Goal: Information Seeking & Learning: Find specific fact

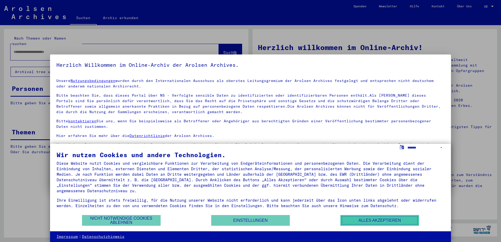
click at [385, 219] on button "Alles akzeptieren" at bounding box center [379, 220] width 79 height 11
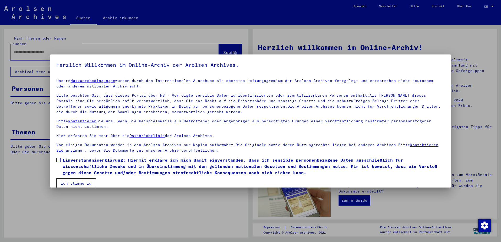
click at [58, 159] on span at bounding box center [58, 160] width 4 height 4
click at [78, 181] on button "Ich stimme zu" at bounding box center [76, 183] width 40 height 10
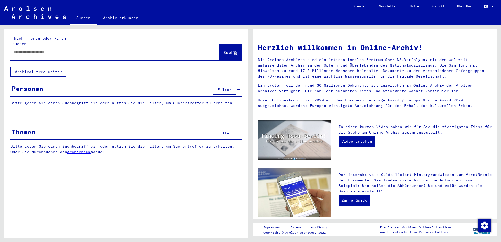
click at [48, 49] on input "text" at bounding box center [108, 52] width 189 height 6
click at [223, 50] on span "Suche" at bounding box center [229, 52] width 13 height 5
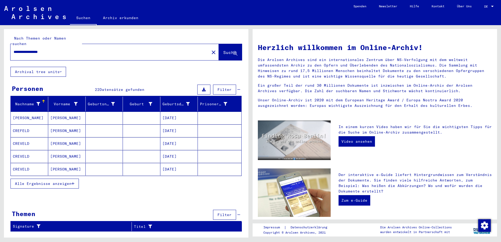
click at [48, 181] on span "Alle Ergebnisse anzeigen" at bounding box center [43, 183] width 57 height 5
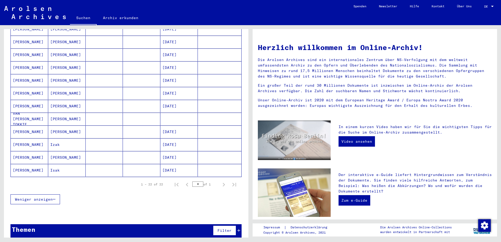
scroll to position [217, 0]
click at [32, 74] on mat-cell "[PERSON_NAME]" at bounding box center [29, 80] width 37 height 13
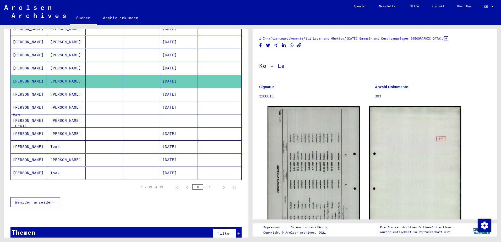
click at [30, 101] on mat-cell "[PERSON_NAME]" at bounding box center [29, 107] width 37 height 13
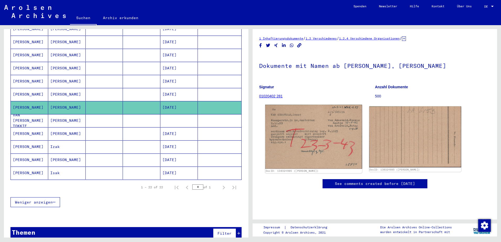
click at [301, 137] on img at bounding box center [313, 137] width 97 height 64
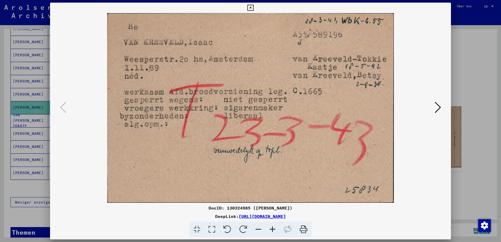
click at [251, 5] on icon at bounding box center [250, 8] width 6 height 6
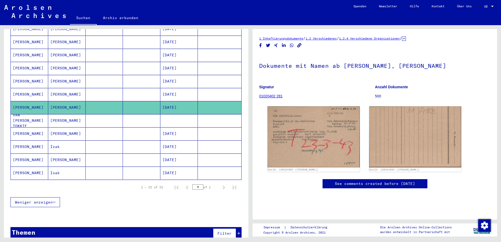
click at [33, 114] on mat-cell "VAN [PERSON_NAME] TOKKIE" at bounding box center [29, 120] width 37 height 13
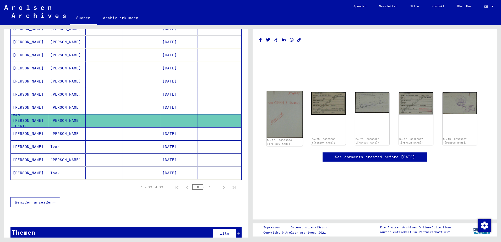
click at [280, 112] on img at bounding box center [285, 114] width 36 height 47
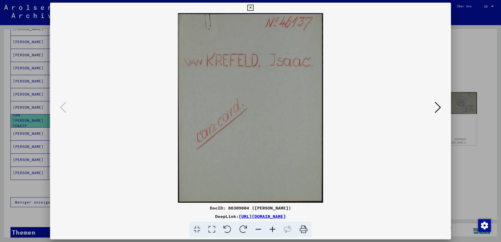
click at [438, 106] on icon at bounding box center [438, 107] width 6 height 13
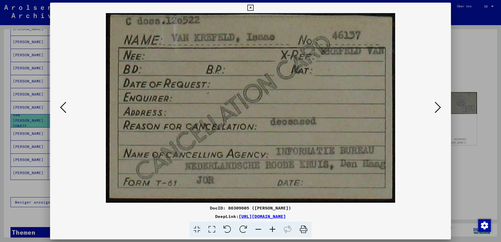
click at [437, 105] on icon at bounding box center [438, 107] width 6 height 13
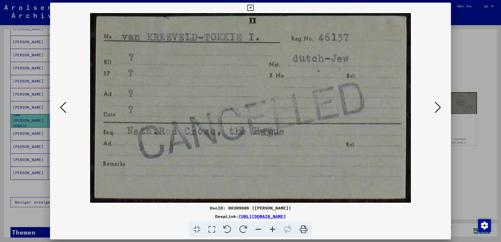
click at [61, 105] on icon at bounding box center [63, 107] width 6 height 13
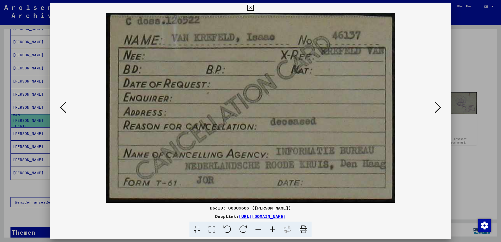
click at [61, 105] on icon at bounding box center [63, 107] width 6 height 13
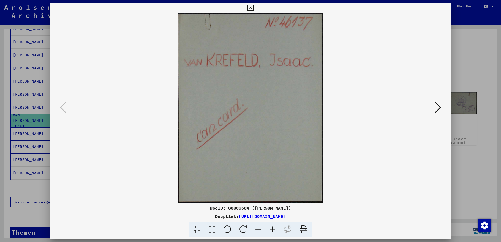
click at [438, 106] on icon at bounding box center [438, 107] width 6 height 13
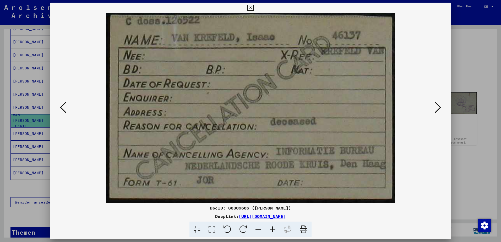
click at [434, 106] on button at bounding box center [437, 107] width 9 height 15
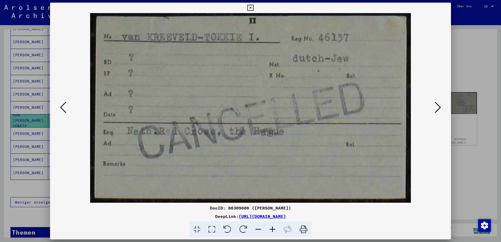
click at [437, 106] on icon at bounding box center [438, 107] width 6 height 13
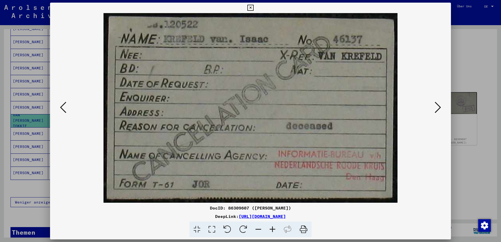
click at [436, 106] on icon at bounding box center [438, 107] width 6 height 13
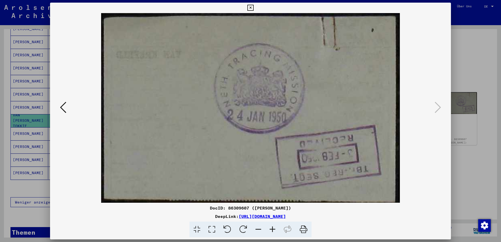
click at [248, 6] on icon at bounding box center [250, 8] width 6 height 6
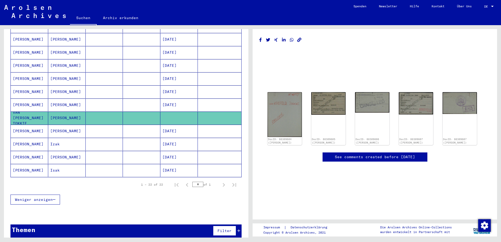
scroll to position [223, 0]
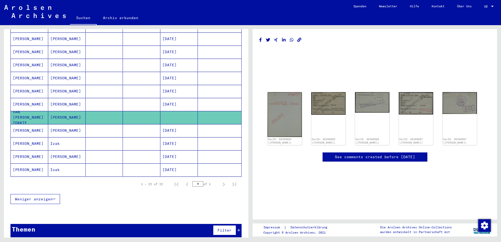
click at [128, 224] on div "Themen Filter" at bounding box center [125, 230] width 231 height 13
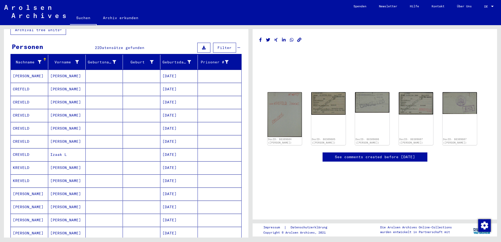
scroll to position [0, 0]
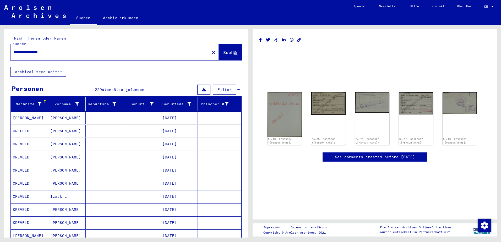
drag, startPoint x: 64, startPoint y: 44, endPoint x: -3, endPoint y: 41, distance: 67.9
click at [0, 41] on html "**********" at bounding box center [250, 121] width 501 height 242
click at [223, 50] on span "Suche" at bounding box center [229, 52] width 13 height 5
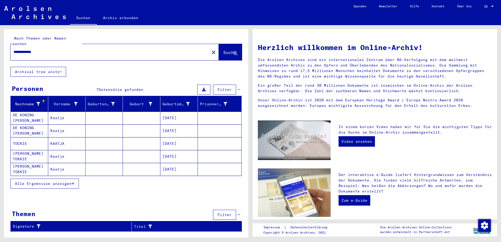
click at [63, 181] on span "Alle Ergebnisse anzeigen" at bounding box center [43, 183] width 57 height 5
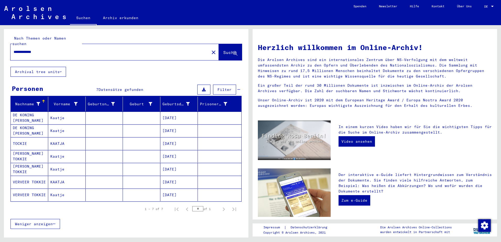
click at [32, 150] on mat-cell "[PERSON_NAME] TOKKIE" at bounding box center [29, 156] width 37 height 13
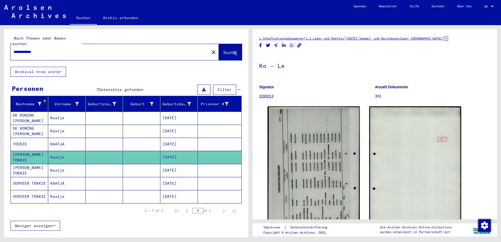
click at [29, 165] on mat-cell "[PERSON_NAME] TOKKIE" at bounding box center [29, 170] width 37 height 13
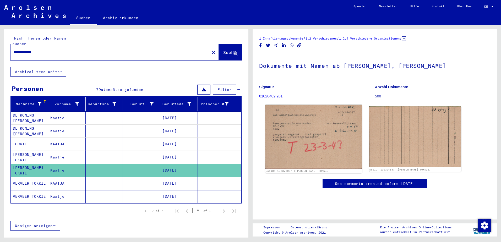
click at [320, 138] on img at bounding box center [313, 137] width 97 height 64
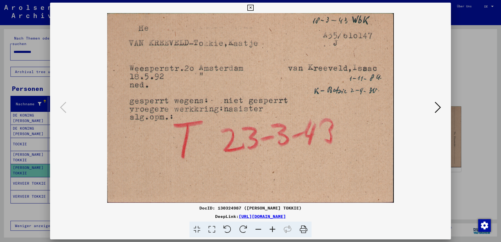
click at [250, 6] on icon at bounding box center [250, 8] width 6 height 6
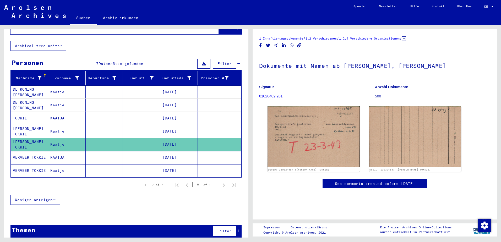
scroll to position [27, 0]
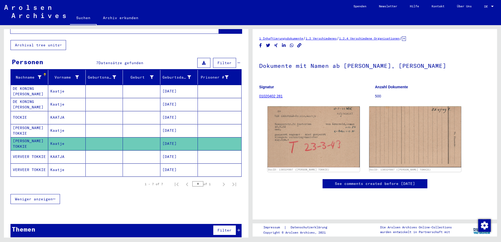
click at [21, 111] on mat-cell "TOCKIE" at bounding box center [29, 117] width 37 height 13
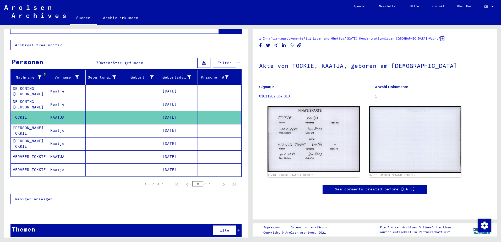
click at [21, 111] on mat-cell "TOCKIE" at bounding box center [29, 117] width 37 height 13
click at [21, 124] on mat-cell "[PERSON_NAME] TOKKIE" at bounding box center [29, 130] width 37 height 13
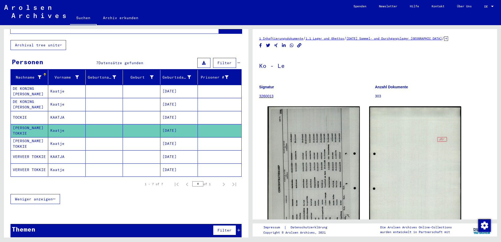
click at [21, 138] on mat-cell "[PERSON_NAME] TOKKIE" at bounding box center [29, 143] width 37 height 13
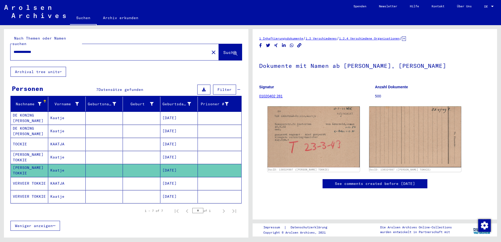
drag, startPoint x: 47, startPoint y: 45, endPoint x: 16, endPoint y: 53, distance: 32.1
click at [0, 43] on html "**********" at bounding box center [250, 121] width 501 height 242
type input "**********"
click at [223, 50] on span "Suche" at bounding box center [229, 52] width 13 height 5
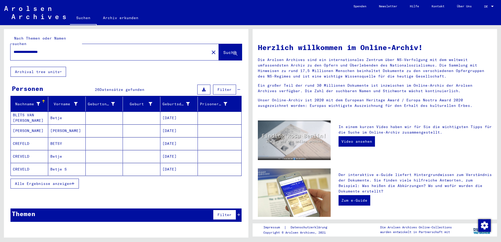
click at [28, 150] on mat-cell "CREVELD" at bounding box center [29, 156] width 37 height 13
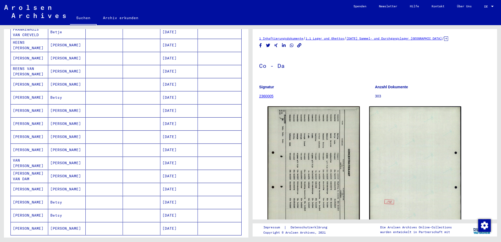
scroll to position [263, 0]
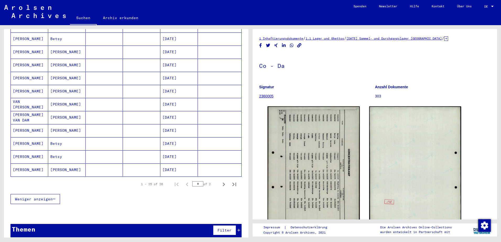
click at [32, 150] on mat-cell "[PERSON_NAME]" at bounding box center [29, 156] width 37 height 13
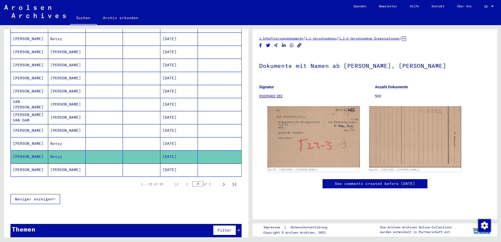
click at [37, 137] on mat-cell "[PERSON_NAME]" at bounding box center [29, 143] width 37 height 13
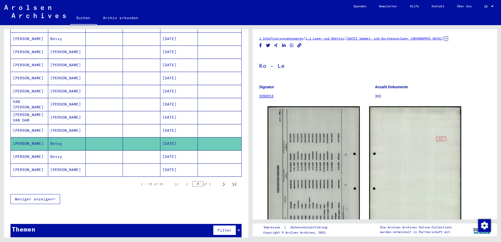
click at [37, 151] on mat-cell "[PERSON_NAME]" at bounding box center [29, 156] width 37 height 13
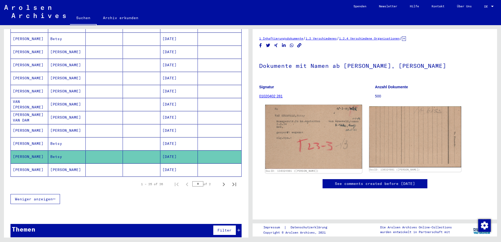
click at [307, 134] on img at bounding box center [313, 137] width 97 height 64
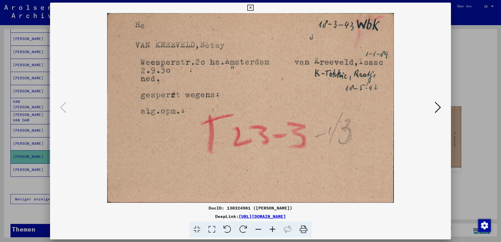
click at [179, 152] on img at bounding box center [250, 108] width 365 height 190
click at [250, 5] on button at bounding box center [250, 8] width 9 height 10
